Goal: Understand process/instructions: Learn how to perform a task or action

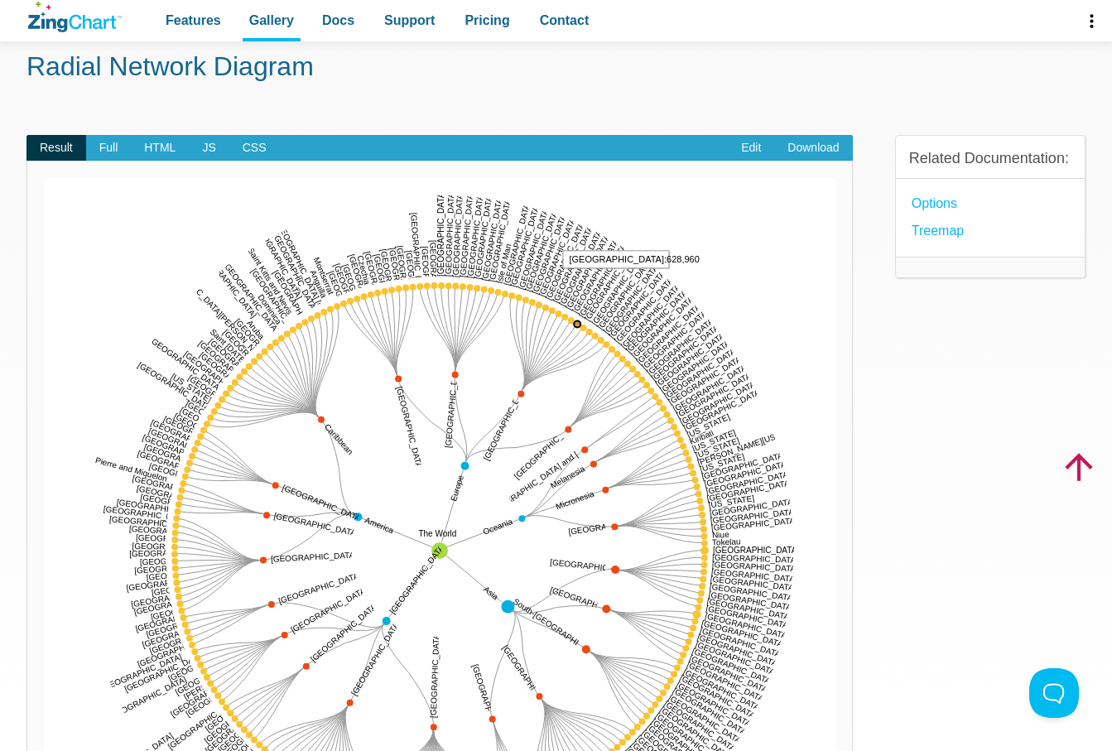
scroll to position [80, 0]
click at [755, 147] on link "Edit" at bounding box center [751, 149] width 46 height 26
click at [119, 144] on span "Full" at bounding box center [109, 149] width 46 height 26
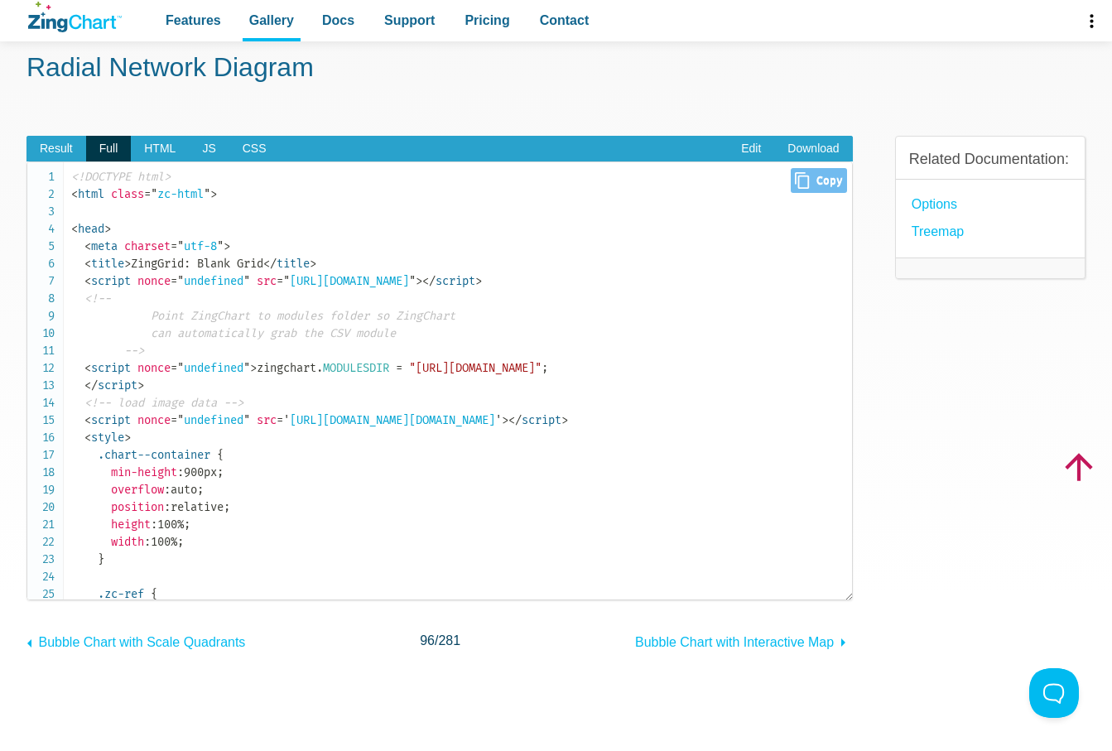
click at [803, 183] on icon "Close" at bounding box center [802, 180] width 14 height 17
type input "<!DOCTYPE html><html class="zc-html"><head> <meta charset="utf-8"> <title>ZingG…"
click at [750, 146] on link "Edit" at bounding box center [751, 149] width 46 height 26
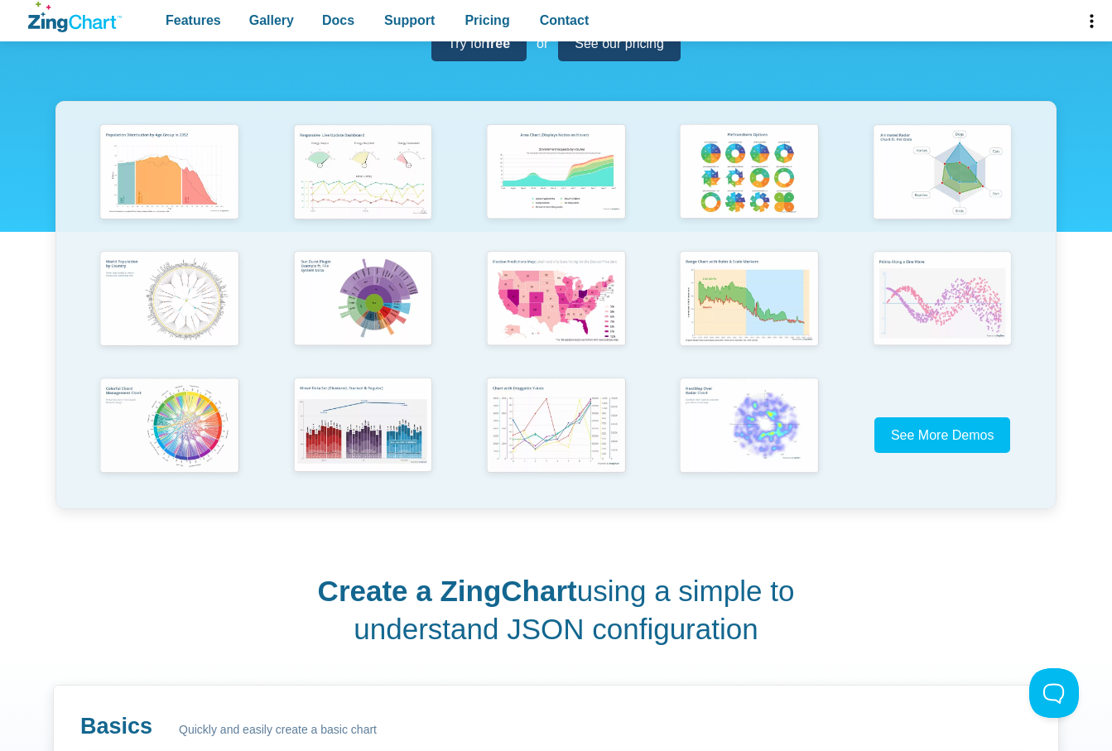
scroll to position [307, 0]
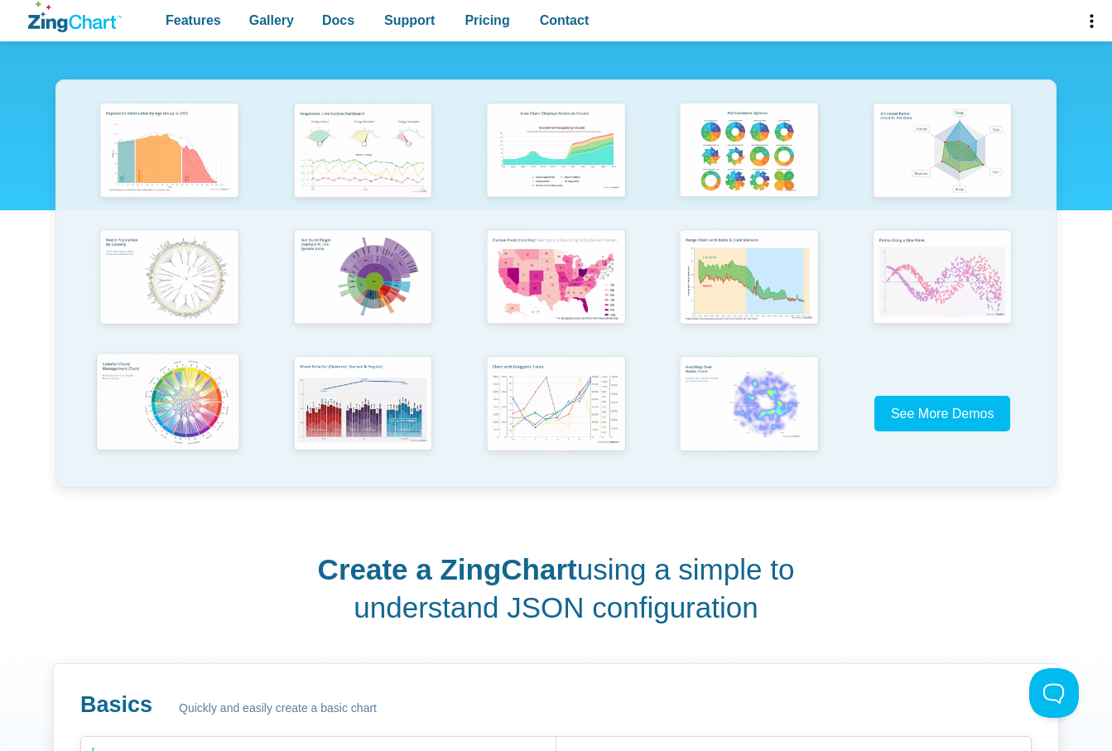
click at [223, 407] on img "App Content" at bounding box center [168, 403] width 159 height 113
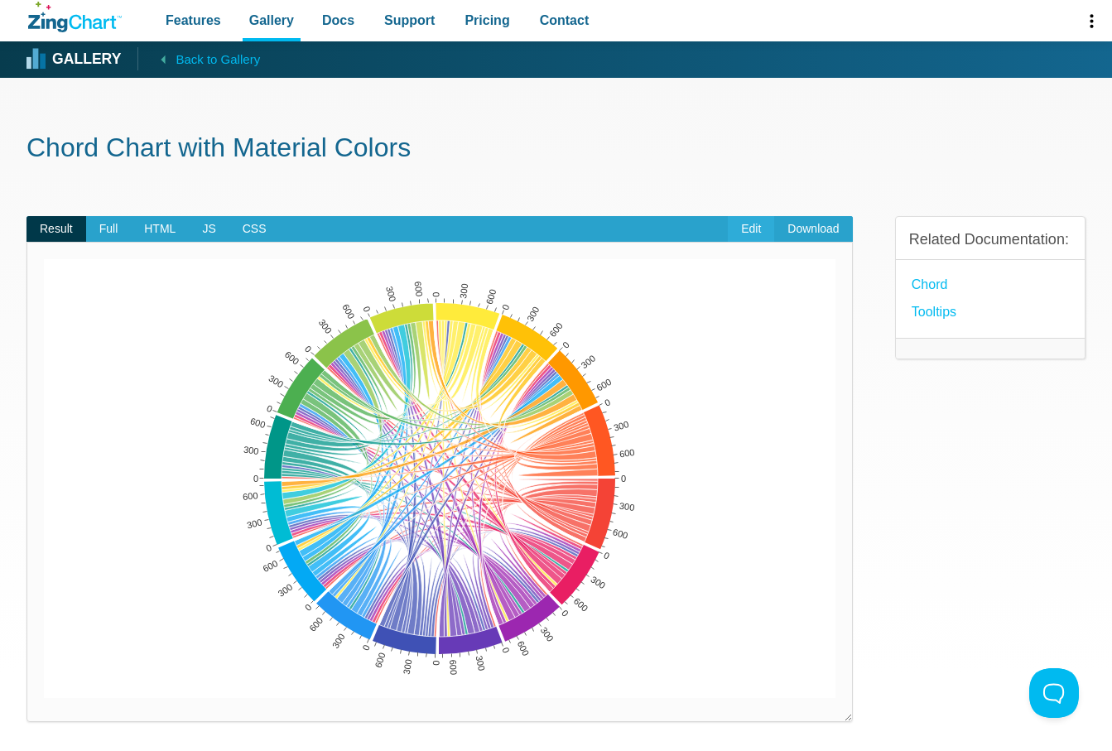
click at [754, 229] on link "Edit" at bounding box center [751, 229] width 46 height 26
